Goal: Complete application form

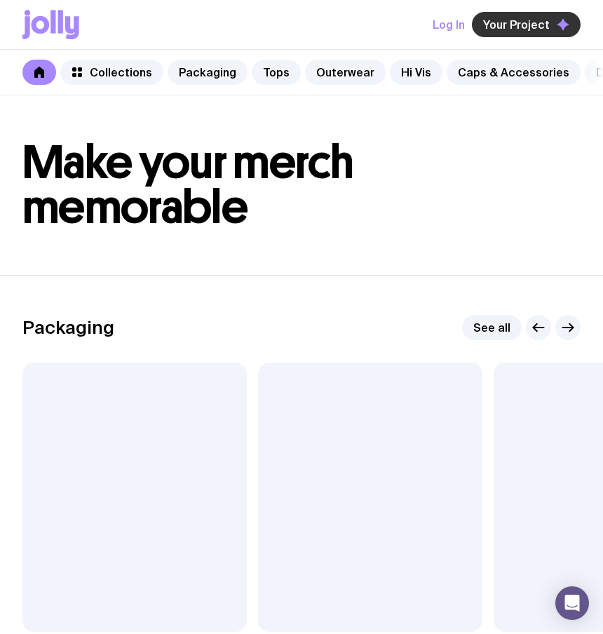
click at [516, 28] on span "Your Project" at bounding box center [516, 25] width 67 height 14
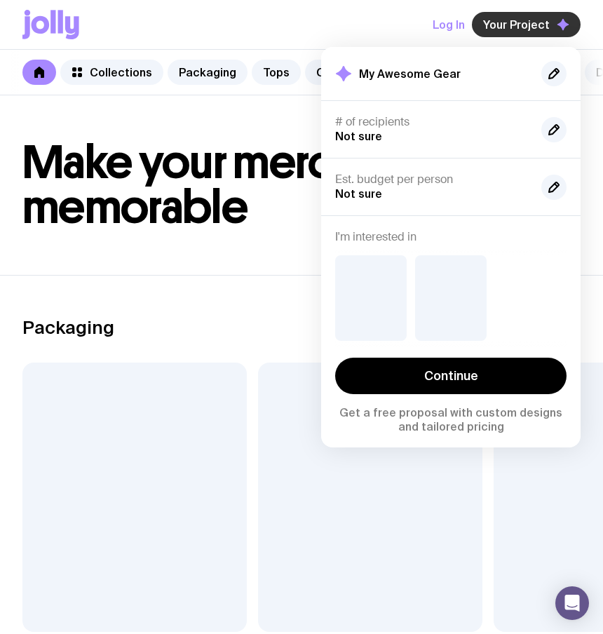
click at [516, 28] on span "Your Project" at bounding box center [516, 25] width 67 height 14
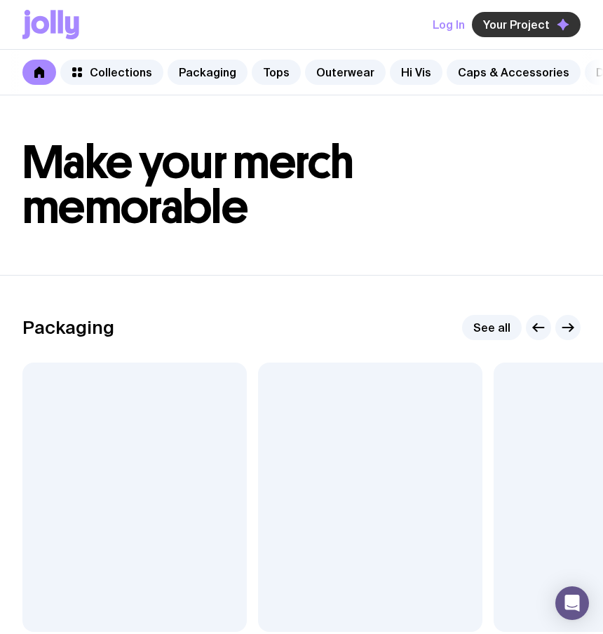
click at [516, 28] on span "Your Project" at bounding box center [516, 25] width 67 height 14
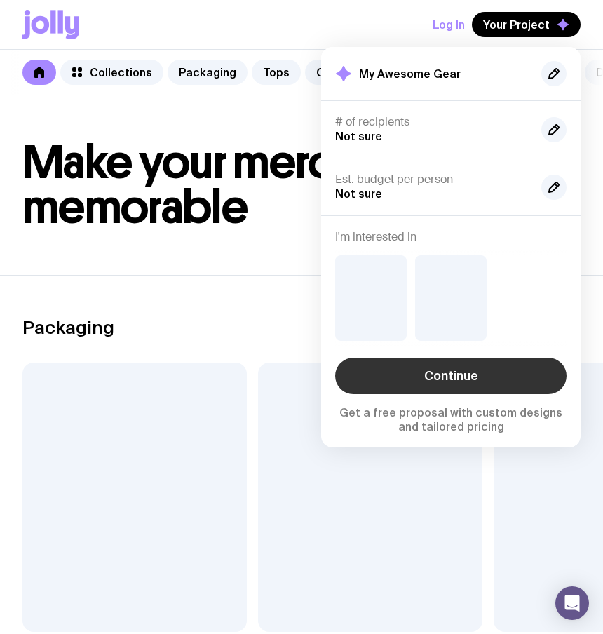
click at [436, 386] on link "Continue" at bounding box center [450, 376] width 231 height 36
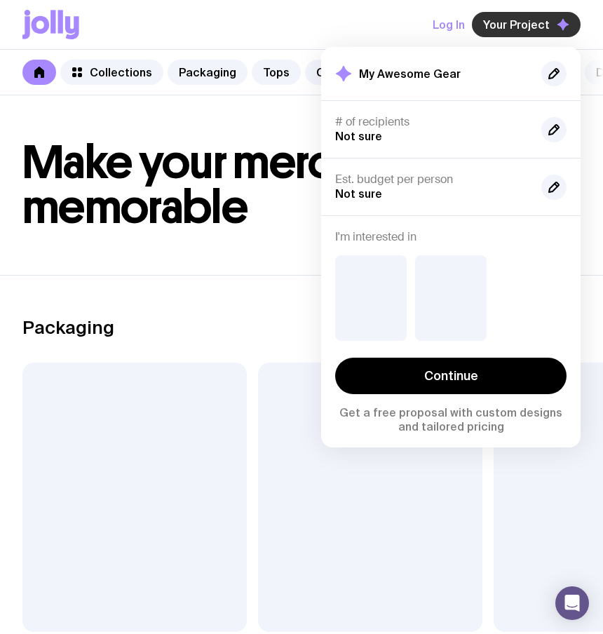
click at [541, 22] on span "Your Project" at bounding box center [516, 25] width 67 height 14
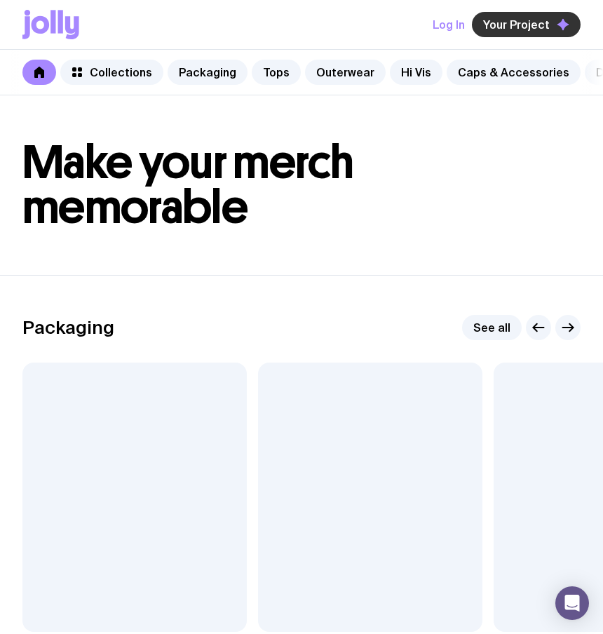
click at [541, 22] on span "Your Project" at bounding box center [516, 25] width 67 height 14
